Goal: Find specific page/section: Find specific page/section

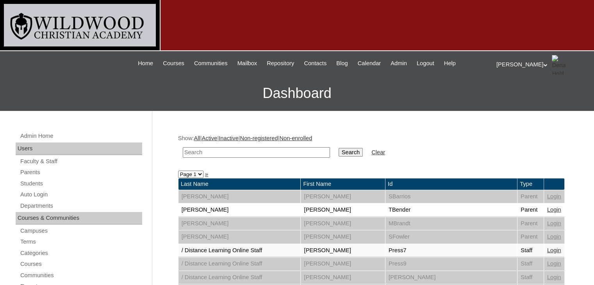
click at [255, 150] on input "text" at bounding box center [256, 152] width 147 height 11
type input "daub"
click at [339, 151] on input "Search" at bounding box center [351, 152] width 24 height 9
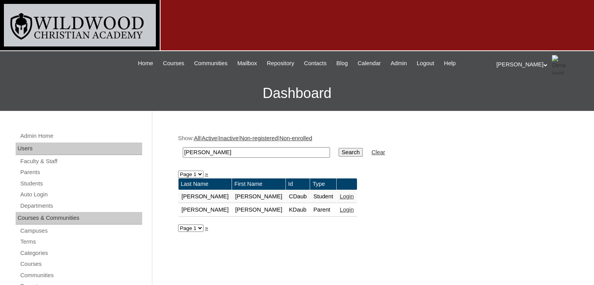
click at [340, 209] on link "Login" at bounding box center [347, 210] width 14 height 6
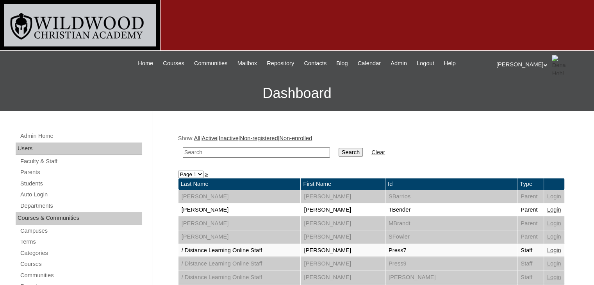
click at [196, 153] on input "text" at bounding box center [256, 152] width 147 height 11
type input "[PERSON_NAME]"
click at [339, 150] on input "Search" at bounding box center [351, 152] width 24 height 9
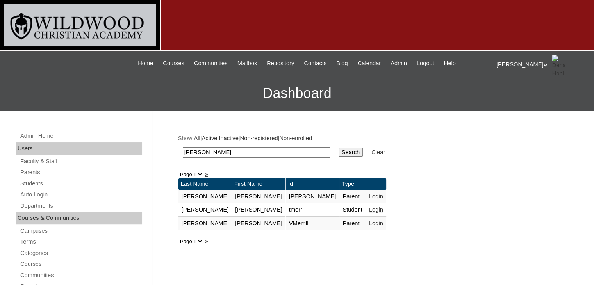
click at [369, 196] on link "Login" at bounding box center [376, 196] width 14 height 6
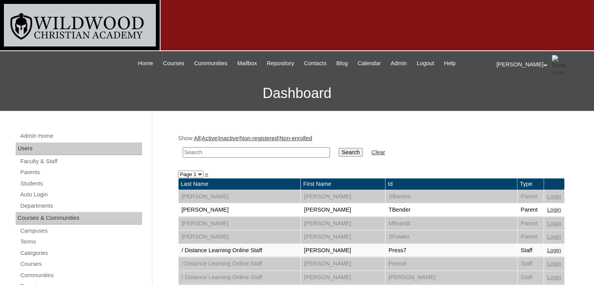
click at [238, 158] on td at bounding box center [256, 152] width 155 height 18
click at [239, 152] on input "text" at bounding box center [256, 152] width 147 height 11
type input "[PERSON_NAME]"
click at [339, 154] on input "Search" at bounding box center [351, 152] width 24 height 9
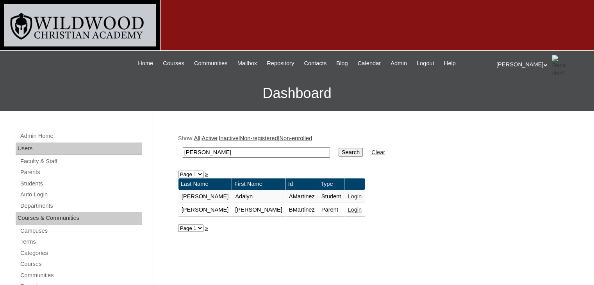
click at [348, 208] on link "Login" at bounding box center [355, 210] width 14 height 6
